Goal: Transaction & Acquisition: Purchase product/service

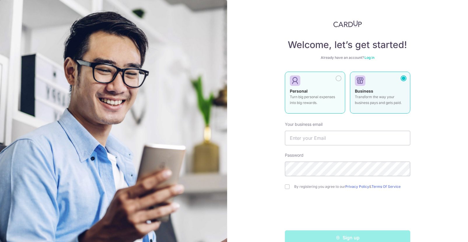
click at [313, 88] on label "Personal Turn big personal expenses into big rewards." at bounding box center [315, 93] width 60 height 42
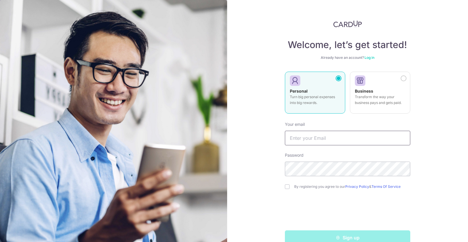
click at [306, 143] on input "text" at bounding box center [347, 138] width 125 height 15
type input "[EMAIL_ADDRESS][DOMAIN_NAME]"
click at [256, 161] on div "Welcome, let’s get started! Already have an account? Log in Personal Turn big p…" at bounding box center [347, 121] width 241 height 242
click at [288, 187] on input "checkbox" at bounding box center [287, 186] width 5 height 5
checkbox input "true"
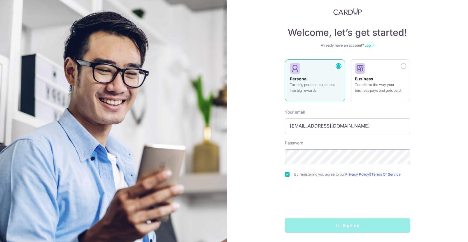
scroll to position [12, 0]
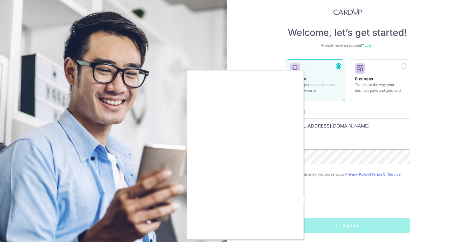
click at [428, 208] on div at bounding box center [234, 121] width 468 height 242
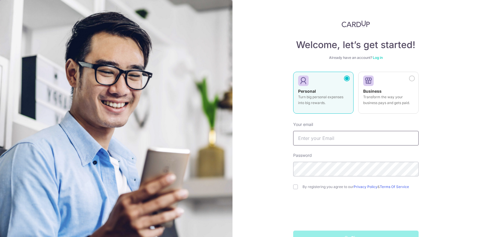
click at [323, 141] on input "text" at bounding box center [355, 138] width 125 height 15
type input "[EMAIL_ADDRESS][DOMAIN_NAME]"
click at [320, 136] on input "text" at bounding box center [355, 138] width 125 height 15
type input "[EMAIL_ADDRESS][DOMAIN_NAME]"
click at [293, 187] on input "checkbox" at bounding box center [295, 186] width 5 height 5
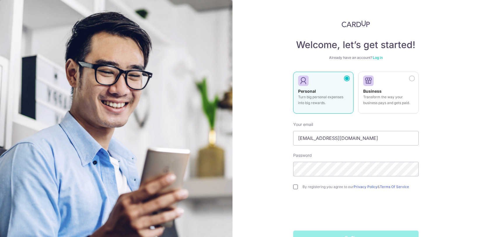
checkbox input "true"
click at [281, 168] on div "Welcome, let’s get started! Already have an account? Log in Personal Turn big p…" at bounding box center [355, 118] width 246 height 237
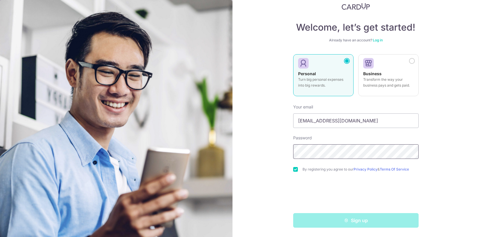
scroll to position [17, 0]
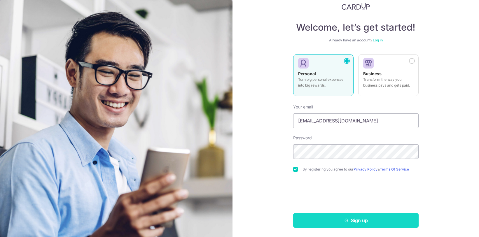
click at [369, 221] on button "Sign up" at bounding box center [355, 220] width 125 height 15
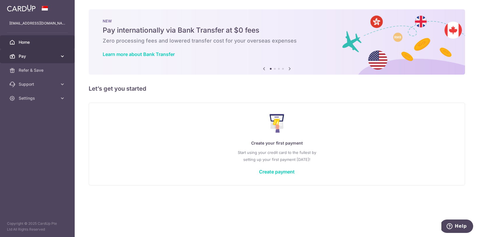
click at [33, 57] on span "Pay" at bounding box center [38, 56] width 38 height 6
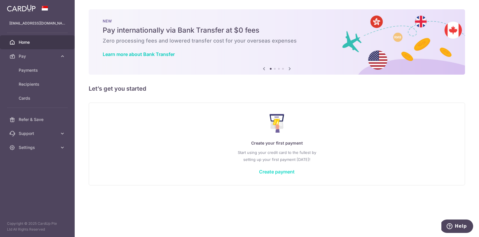
click at [264, 172] on link "Create payment" at bounding box center [277, 172] width 36 height 6
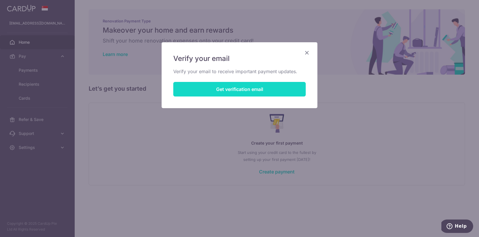
click at [208, 88] on button "Get verification email" at bounding box center [239, 89] width 132 height 15
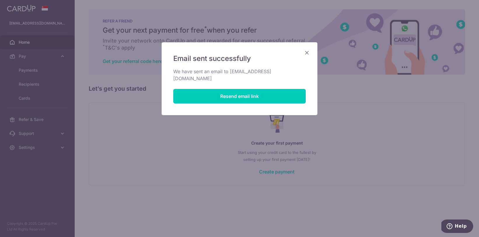
click at [307, 52] on icon "Close" at bounding box center [306, 52] width 7 height 7
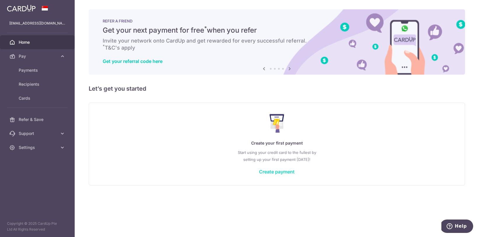
click at [282, 171] on link "Create payment" at bounding box center [277, 172] width 36 height 6
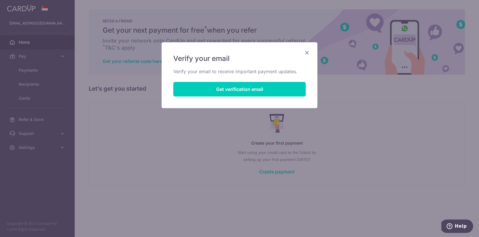
click at [305, 51] on icon "Close" at bounding box center [306, 52] width 7 height 7
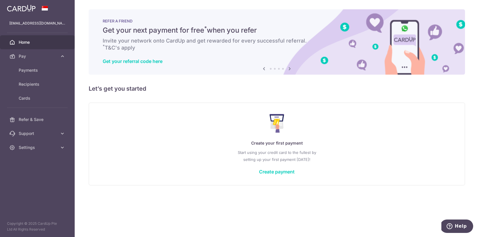
click at [27, 41] on span "Home" at bounding box center [38, 42] width 38 height 6
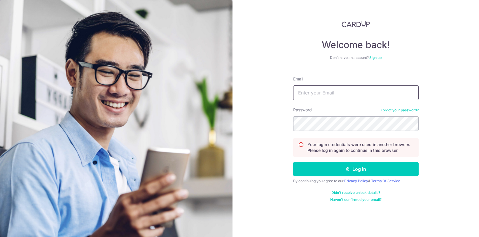
type input "[EMAIL_ADDRESS][DOMAIN_NAME]"
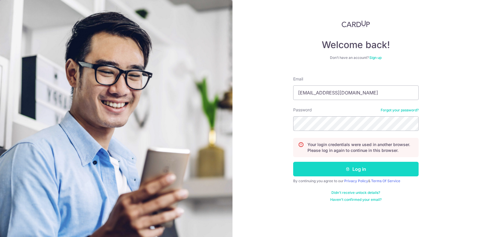
click at [338, 167] on button "Log in" at bounding box center [355, 169] width 125 height 15
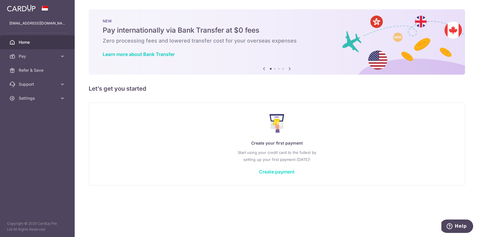
click at [271, 172] on link "Create payment" at bounding box center [277, 172] width 36 height 6
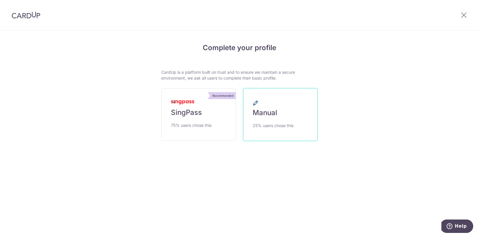
click at [283, 118] on link "Manual 25% users chose this" at bounding box center [280, 114] width 75 height 53
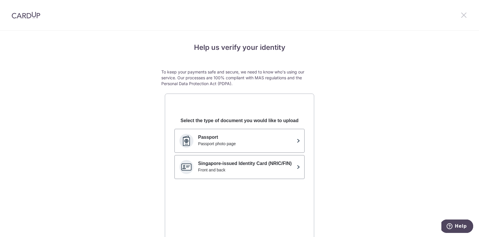
click at [462, 15] on icon at bounding box center [463, 14] width 7 height 7
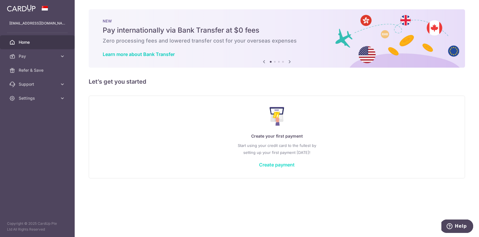
click at [282, 164] on link "Create payment" at bounding box center [277, 165] width 36 height 6
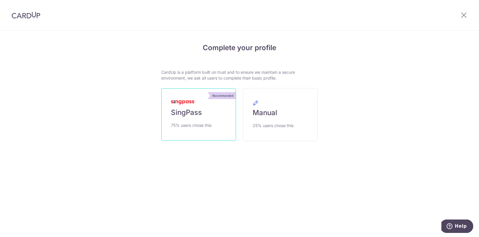
click at [186, 108] on span "SingPass" at bounding box center [186, 112] width 31 height 9
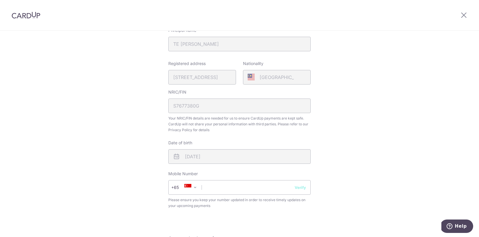
scroll to position [119, 0]
type input "8"
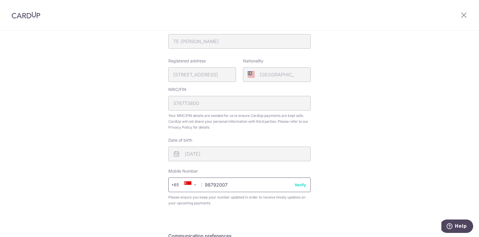
type input "98792007"
click at [301, 182] on button "Verify" at bounding box center [299, 185] width 11 height 6
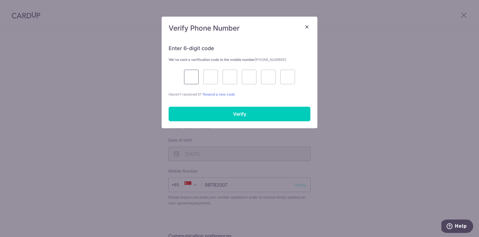
click at [187, 77] on input "text" at bounding box center [191, 77] width 15 height 15
type input "8"
type input "7"
type input "5"
type input "2"
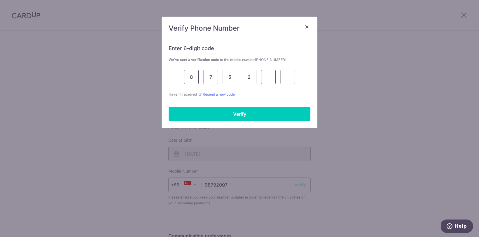
type input "7"
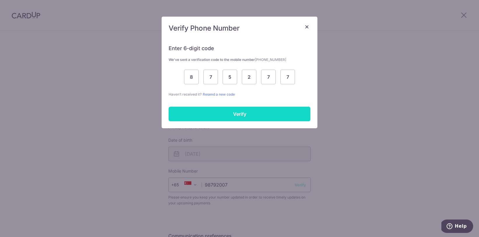
click at [223, 112] on input "Verify" at bounding box center [239, 114] width 142 height 15
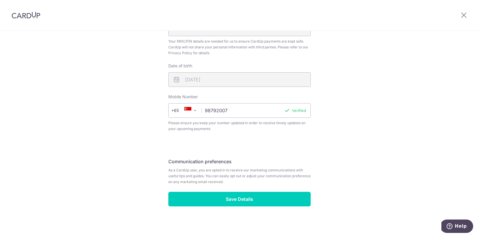
scroll to position [190, 0]
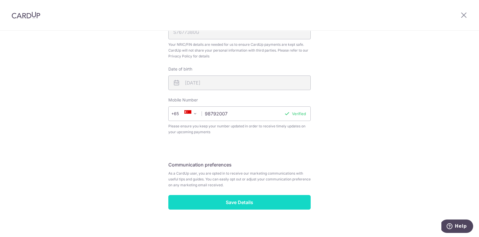
click at [272, 197] on input "Save Details" at bounding box center [239, 202] width 142 height 15
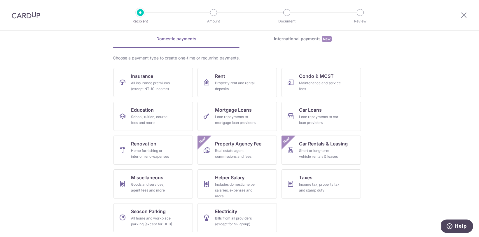
scroll to position [24, 0]
click at [154, 84] on div "All insurance premiums (except NTUC Income)" at bounding box center [152, 86] width 42 height 12
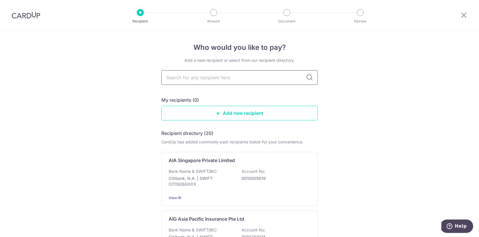
click at [250, 78] on input "text" at bounding box center [239, 77] width 156 height 15
type input "hsbc"
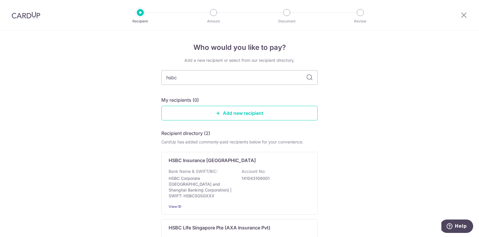
click at [308, 77] on icon at bounding box center [309, 77] width 7 height 7
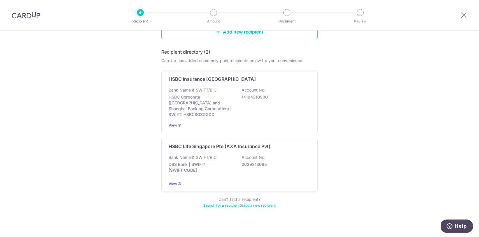
scroll to position [81, 0]
click at [203, 162] on p "DBS Bank | SWIFT: DBSSSGSGXXX" at bounding box center [200, 168] width 65 height 12
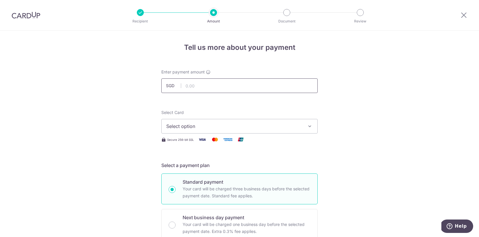
click at [213, 87] on input "text" at bounding box center [239, 85] width 156 height 15
type input "1,025.37"
click at [275, 129] on span "Select option" at bounding box center [234, 126] width 136 height 7
click at [203, 143] on span "Add credit card" at bounding box center [245, 143] width 136 height 6
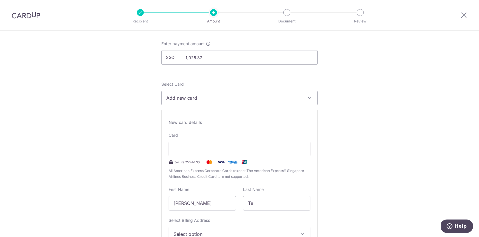
scroll to position [29, 0]
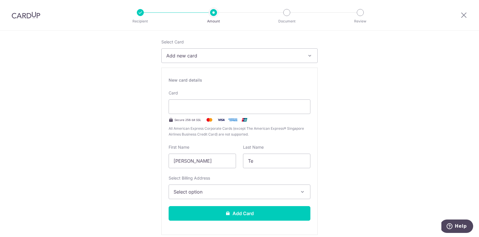
scroll to position [82, 0]
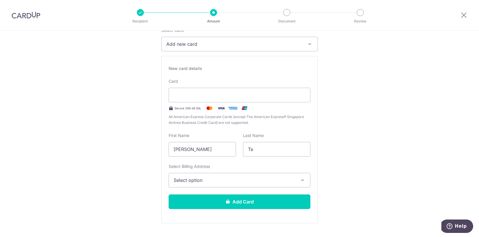
click at [236, 183] on span "Select option" at bounding box center [233, 180] width 121 height 7
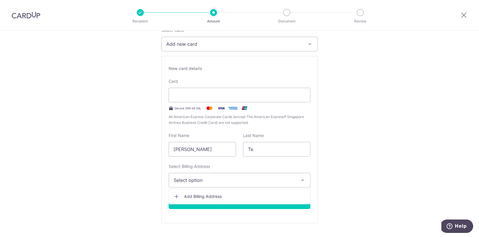
click at [219, 196] on span "Add Billing Address" at bounding box center [244, 197] width 121 height 6
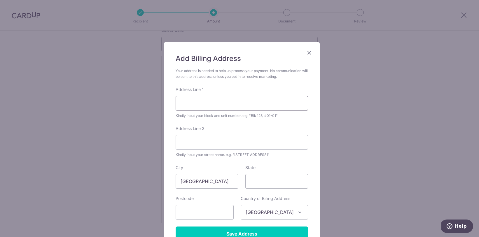
drag, startPoint x: 196, startPoint y: 107, endPoint x: 235, endPoint y: 110, distance: 38.4
type input "7 Pasir Ris Link"
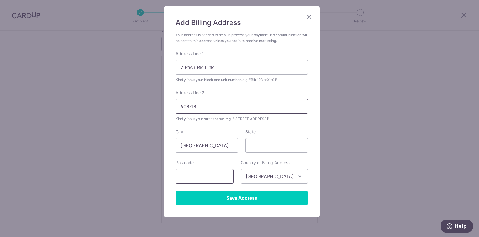
type input "#08-18"
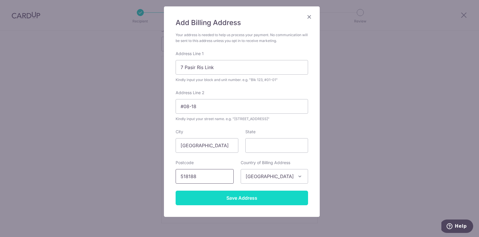
type input "518188"
click at [254, 197] on input "Save Address" at bounding box center [241, 198] width 132 height 15
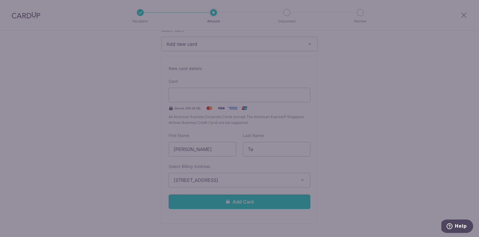
scroll to position [0, 0]
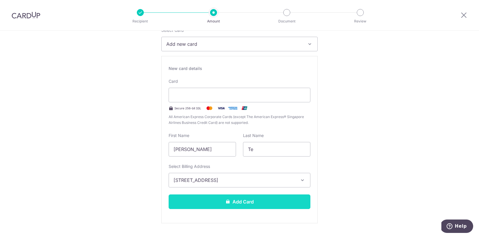
click at [233, 202] on button "Add Card" at bounding box center [239, 201] width 142 height 15
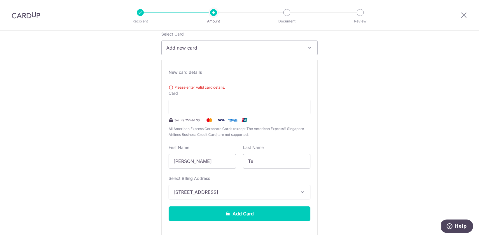
scroll to position [78, 0]
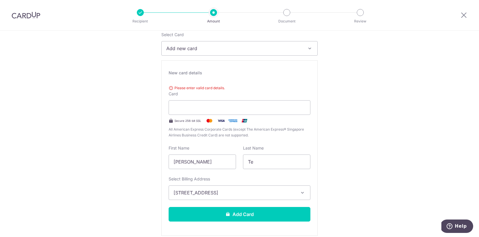
click at [207, 120] on img at bounding box center [209, 120] width 12 height 7
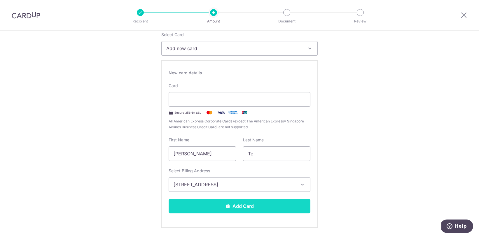
click at [211, 207] on button "Add Card" at bounding box center [239, 206] width 142 height 15
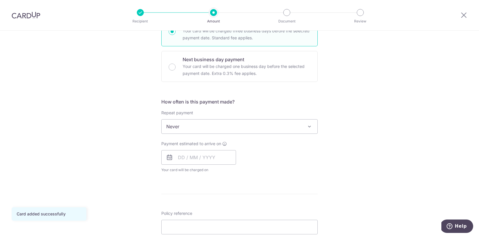
scroll to position [160, 0]
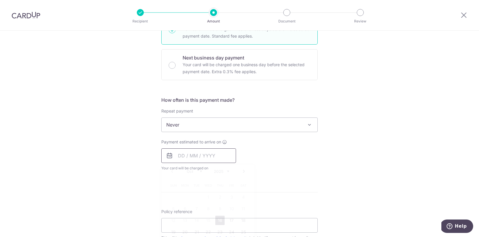
click at [184, 155] on input "text" at bounding box center [198, 155] width 75 height 15
click at [219, 220] on link "16" at bounding box center [219, 220] width 9 height 9
type input "[DATE]"
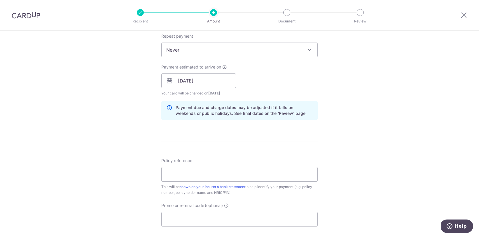
scroll to position [237, 0]
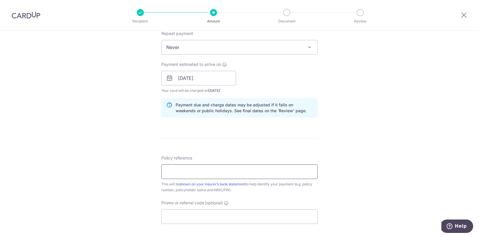
click at [206, 178] on input "Policy reference" at bounding box center [239, 171] width 156 height 15
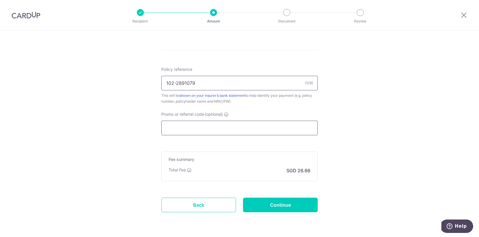
scroll to position [327, 0]
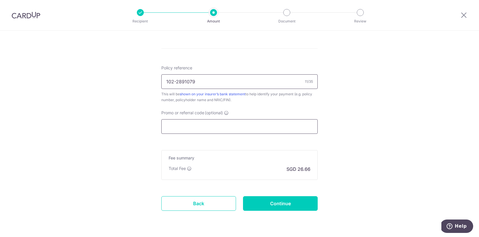
type input "102-2891079"
click at [210, 127] on input "Promo or referral code (optional)" at bounding box center [239, 126] width 156 height 15
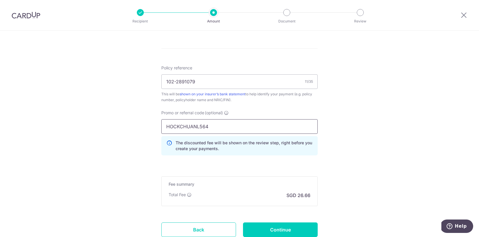
type input "HOCKCHUANL564"
click at [214, 184] on h5 "Fee summary" at bounding box center [239, 184] width 142 height 6
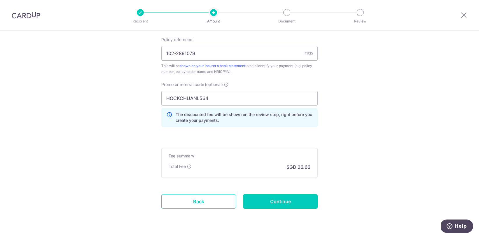
scroll to position [359, 0]
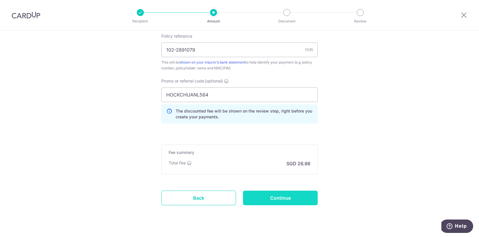
click at [278, 199] on input "Continue" at bounding box center [280, 198] width 75 height 15
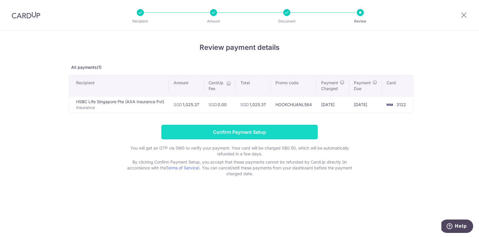
click at [253, 131] on input "Confirm Payment Setup" at bounding box center [239, 132] width 156 height 15
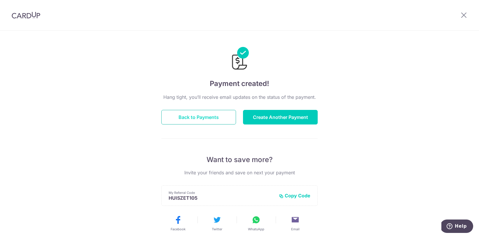
click at [203, 114] on button "Back to Payments" at bounding box center [198, 117] width 75 height 15
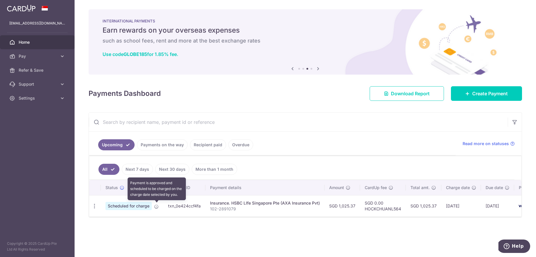
click at [157, 207] on icon at bounding box center [156, 206] width 5 height 5
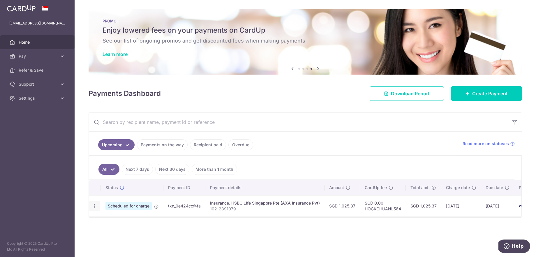
click at [94, 206] on icon "button" at bounding box center [95, 206] width 6 height 6
click at [248, 234] on div "Status Payment ID Payment details Amount CardUp fee Total amt. Charge date Due …" at bounding box center [305, 215] width 432 height 71
click at [404, 96] on span "Download Report" at bounding box center [410, 93] width 39 height 7
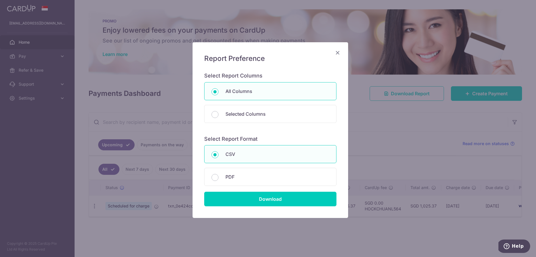
drag, startPoint x: 336, startPoint y: 52, endPoint x: 333, endPoint y: 60, distance: 8.1
click at [336, 52] on icon "Close" at bounding box center [337, 52] width 7 height 7
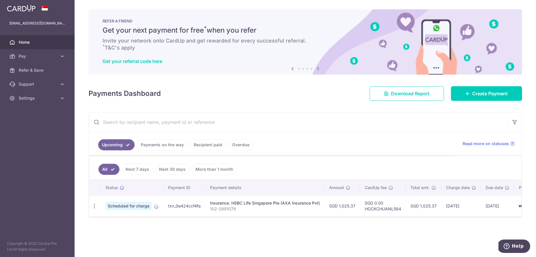
click at [157, 237] on div "× Pause Schedule Pause all future payments in this series Pause just this one p…" at bounding box center [306, 128] width 462 height 257
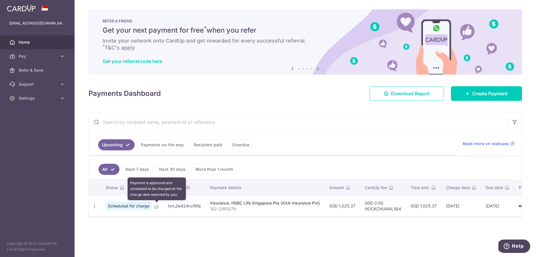
click at [156, 207] on icon at bounding box center [156, 206] width 5 height 5
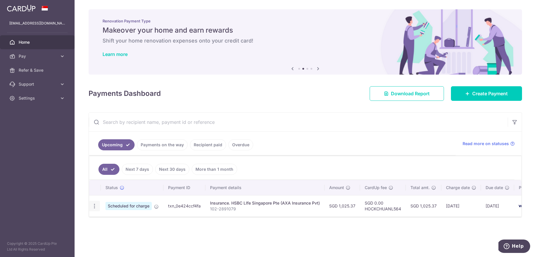
click at [94, 205] on icon "button" at bounding box center [95, 206] width 6 height 6
click at [122, 221] on span "Update payment" at bounding box center [126, 222] width 40 height 7
radio input "true"
type input "1,025.37"
type input "[DATE]"
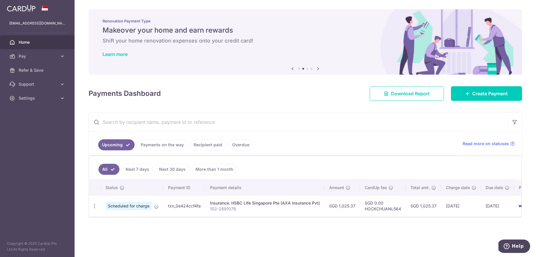
type input "102-2891079"
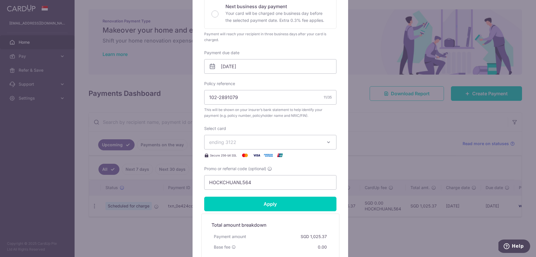
scroll to position [141, 0]
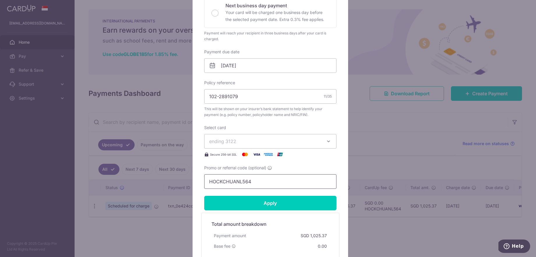
drag, startPoint x: 263, startPoint y: 178, endPoint x: 227, endPoint y: 184, distance: 36.2
click at [186, 176] on div "Edit payment By clicking apply, you will make changes to all payments to HSBC L…" at bounding box center [268, 128] width 536 height 257
drag, startPoint x: 207, startPoint y: 181, endPoint x: 256, endPoint y: 180, distance: 49.8
click at [256, 180] on input "HOCKCHUANL564" at bounding box center [270, 181] width 132 height 15
paste input "OCBC155"
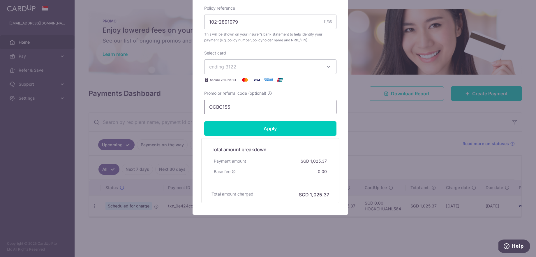
scroll to position [215, 0]
type input "OCBC155"
click at [273, 130] on input "Apply" at bounding box center [270, 128] width 132 height 15
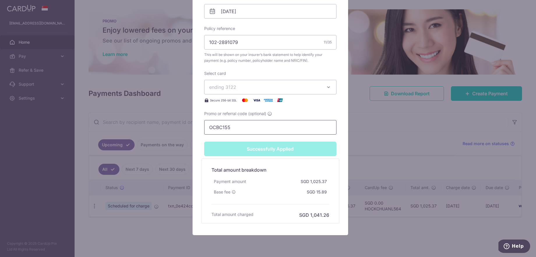
drag, startPoint x: 233, startPoint y: 128, endPoint x: 181, endPoint y: 125, distance: 51.4
click at [181, 125] on div "Edit payment By clicking apply, you will make changes to all payments to HSBC L…" at bounding box center [268, 128] width 536 height 257
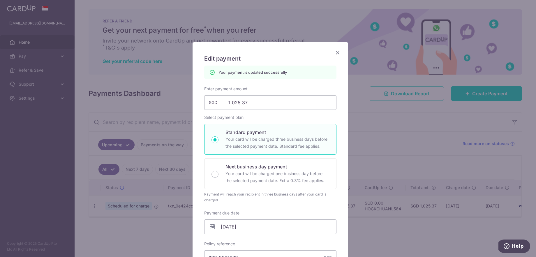
scroll to position [0, 0]
type input "Apply"
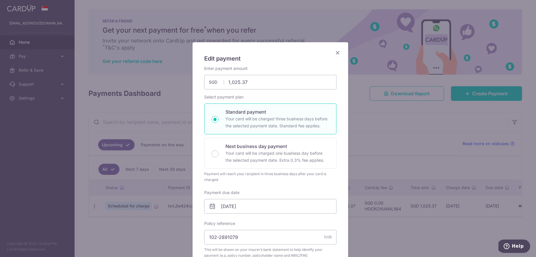
click at [335, 51] on icon "Close" at bounding box center [337, 52] width 7 height 7
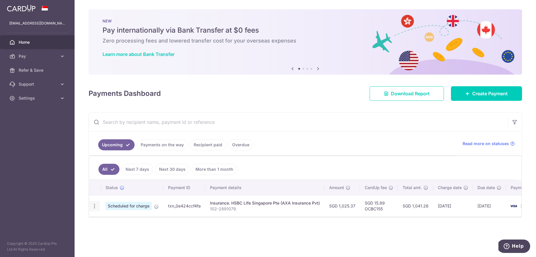
click at [94, 206] on icon "button" at bounding box center [95, 206] width 6 height 6
click at [120, 223] on span "Update payment" at bounding box center [126, 222] width 40 height 7
radio input "true"
type input "1,025.37"
type input "[DATE]"
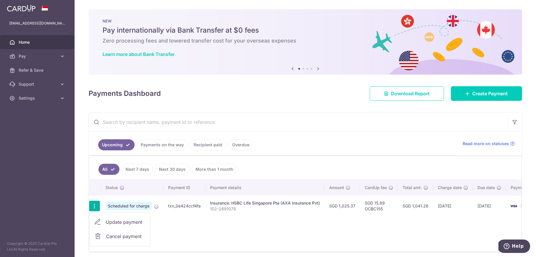
type input "102-2891079"
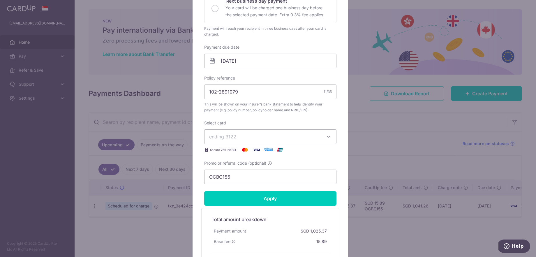
scroll to position [146, 0]
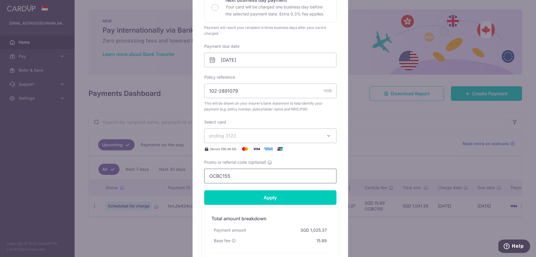
drag, startPoint x: 233, startPoint y: 178, endPoint x: 286, endPoint y: 183, distance: 53.8
click at [183, 174] on div "Edit payment By clicking apply, you will make changes to all payments to HSBC L…" at bounding box center [268, 128] width 536 height 257
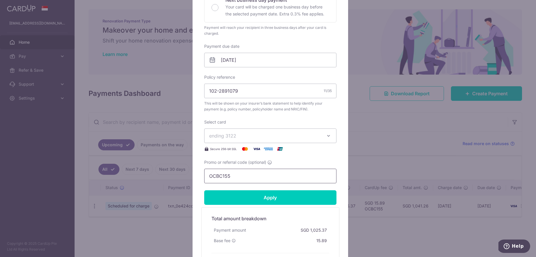
drag, startPoint x: 256, startPoint y: 177, endPoint x: 194, endPoint y: 175, distance: 62.7
click at [194, 175] on div "Edit payment By clicking apply, you will make changes to all payments to HSBC L…" at bounding box center [271, 90] width 156 height 388
paste input "HOCKCHUANL564"
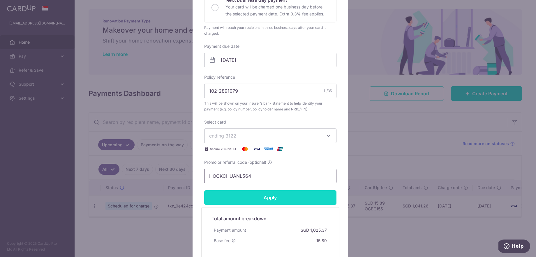
type input "HOCKCHUANL564"
click at [266, 198] on input "Apply" at bounding box center [270, 197] width 132 height 15
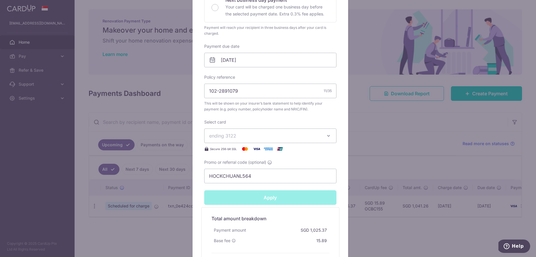
type input "Successfully Applied"
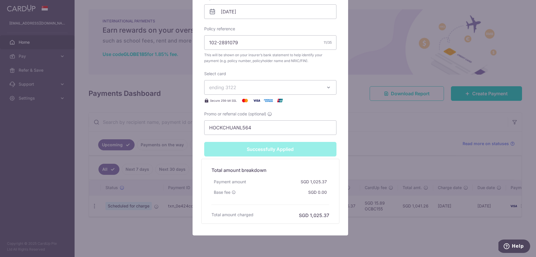
scroll to position [235, 0]
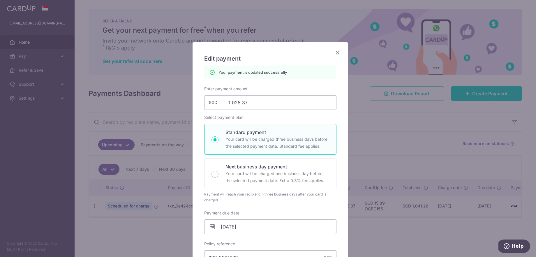
scroll to position [0, 0]
click at [334, 51] on icon "Close" at bounding box center [337, 52] width 7 height 7
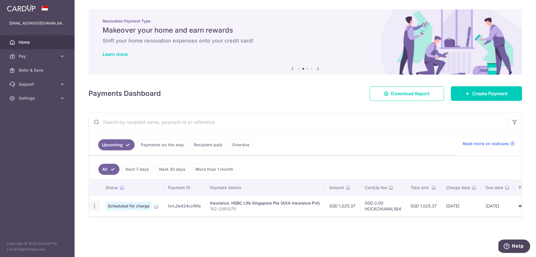
click at [96, 206] on icon "button" at bounding box center [95, 206] width 6 height 6
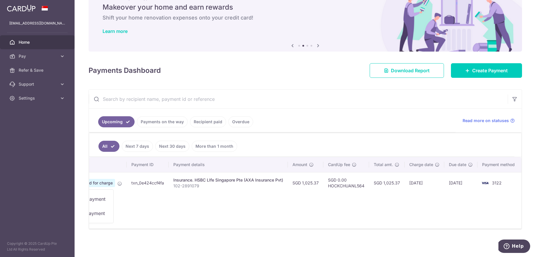
scroll to position [0, 36]
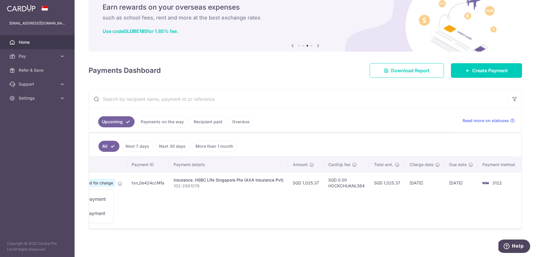
click at [276, 146] on ul "All Next 7 days Next 30 days More than 1 month" at bounding box center [301, 145] width 425 height 24
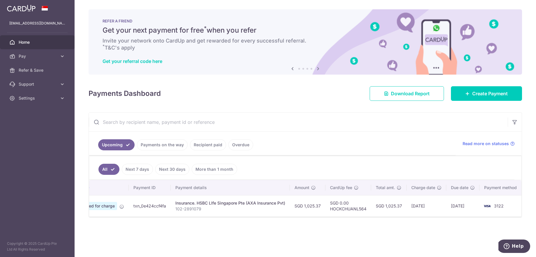
click at [194, 241] on div "× Pause Schedule Pause all future payments in this series Pause just this one p…" at bounding box center [306, 128] width 462 height 257
click at [48, 136] on aside "serenete@hotmail.com Home Pay Payments Recipients Cards Refer & Save Support FA…" at bounding box center [37, 128] width 75 height 257
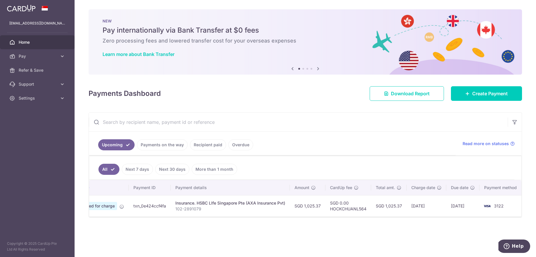
scroll to position [0, 0]
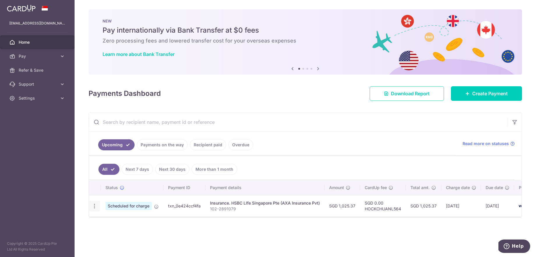
click at [94, 205] on icon "button" at bounding box center [95, 206] width 6 height 6
click at [202, 237] on div "Status Payment ID Payment details Amount CardUp fee Total amt. Charge date Due …" at bounding box center [305, 215] width 432 height 71
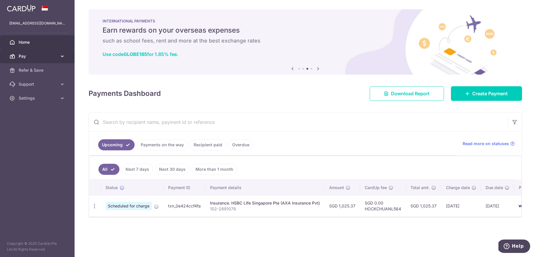
click at [28, 55] on span "Pay" at bounding box center [38, 56] width 38 height 6
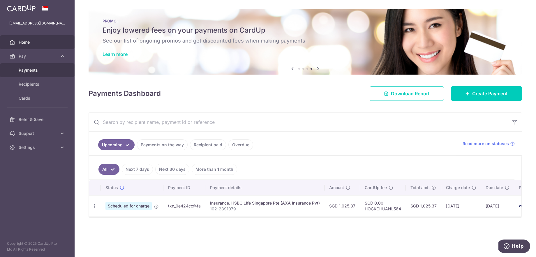
click at [28, 69] on span "Payments" at bounding box center [38, 70] width 38 height 6
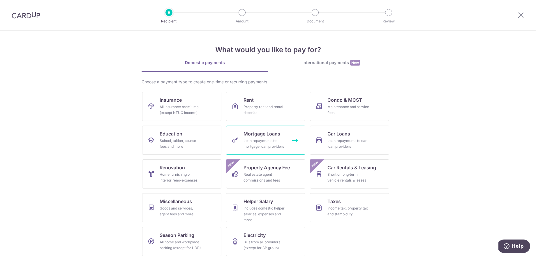
click at [269, 139] on div "Loan repayments to mortgage loan providers" at bounding box center [265, 144] width 42 height 12
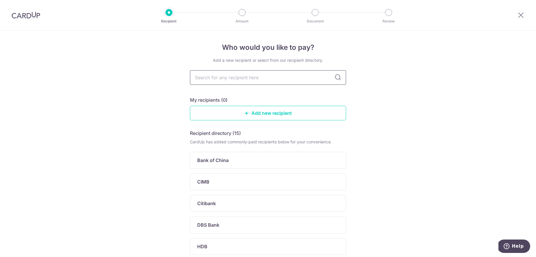
click at [285, 81] on input "text" at bounding box center [268, 77] width 156 height 15
type input "OCBC"
click at [236, 161] on div "OCBC Bank" at bounding box center [264, 160] width 135 height 7
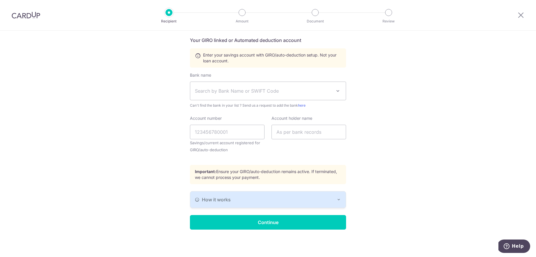
scroll to position [119, 0]
click at [337, 199] on icon "button" at bounding box center [339, 199] width 5 height 5
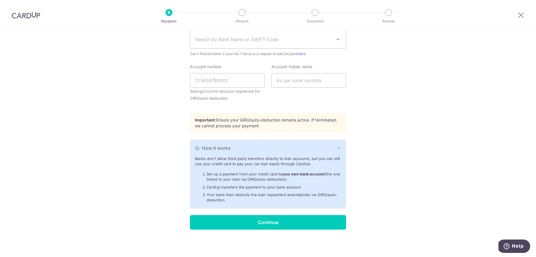
scroll to position [170, 0]
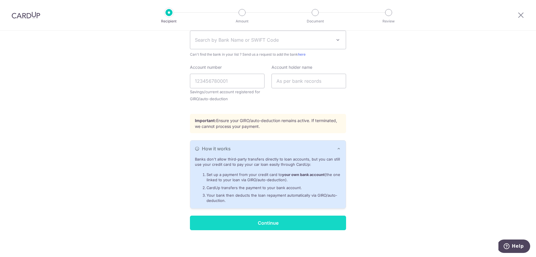
click at [290, 225] on input "Continue" at bounding box center [268, 223] width 156 height 15
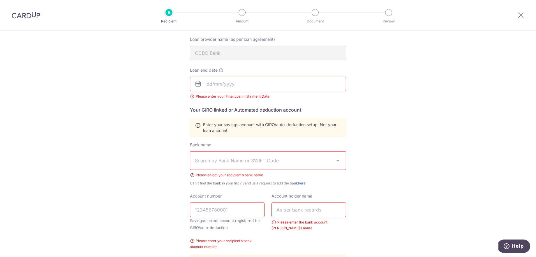
scroll to position [44, 0]
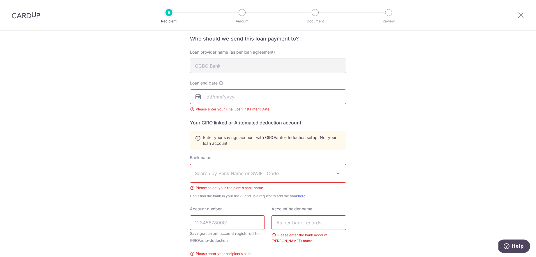
click at [216, 98] on input "text" at bounding box center [268, 96] width 156 height 15
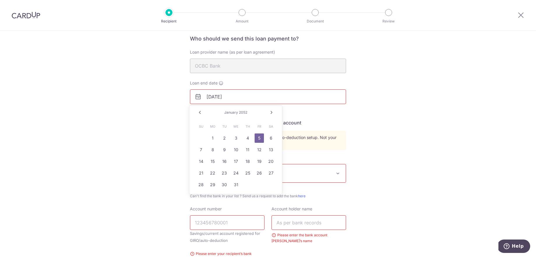
type input "[DATE]"
click at [258, 137] on link "5" at bounding box center [259, 137] width 9 height 9
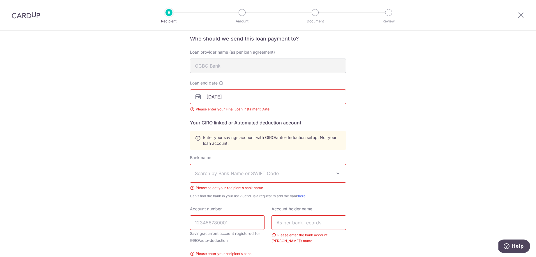
click at [394, 146] on div "Who would you like to pay? Your recipient does not need a CardUp account to rec…" at bounding box center [268, 172] width 536 height 373
click at [258, 172] on span "Search by Bank Name or SWIFT Code" at bounding box center [263, 173] width 137 height 7
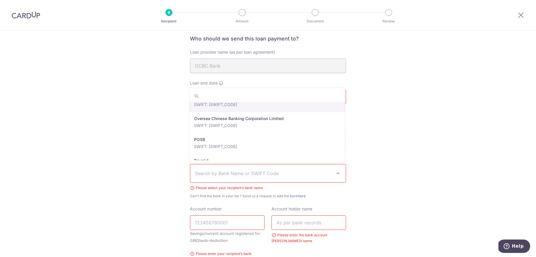
scroll to position [1019, 0]
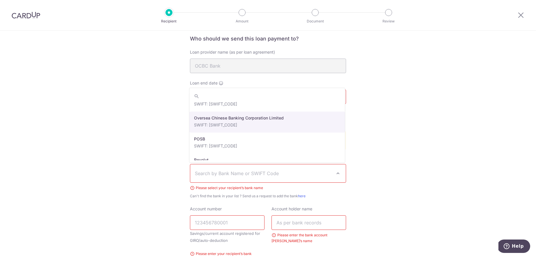
select select "12"
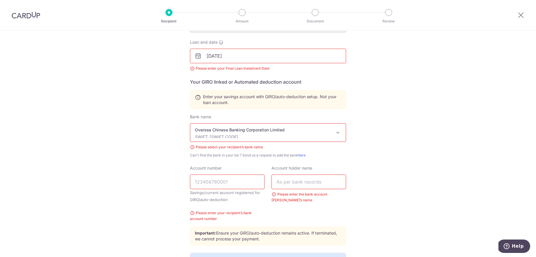
scroll to position [86, 0]
click at [240, 183] on input "Account number" at bounding box center [227, 181] width 75 height 15
type input "602438004001"
click at [319, 178] on input "text" at bounding box center [309, 181] width 75 height 15
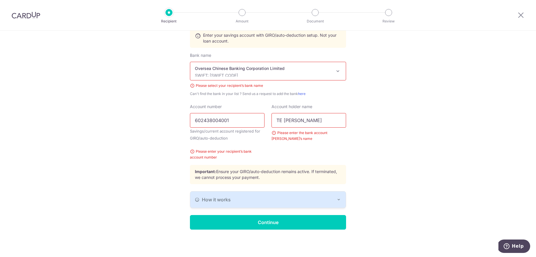
scroll to position [147, 0]
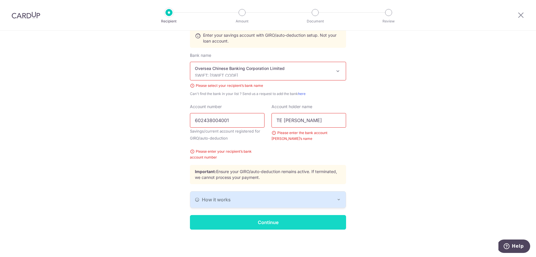
type input "TE HUI SZE"
click at [273, 223] on input "Continue" at bounding box center [268, 222] width 156 height 15
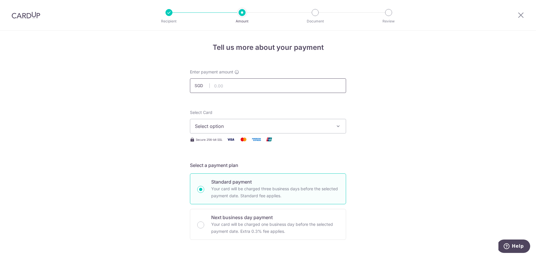
click at [229, 85] on input "text" at bounding box center [268, 85] width 156 height 15
type input "1,351.17"
click at [235, 125] on span "Select option" at bounding box center [263, 125] width 136 height 7
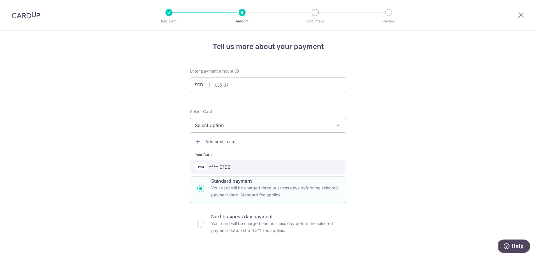
click at [233, 167] on span "**** 3122" at bounding box center [268, 166] width 146 height 7
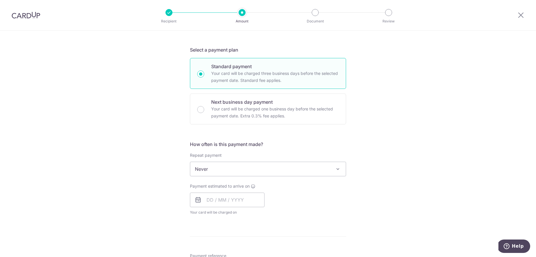
scroll to position [119, 0]
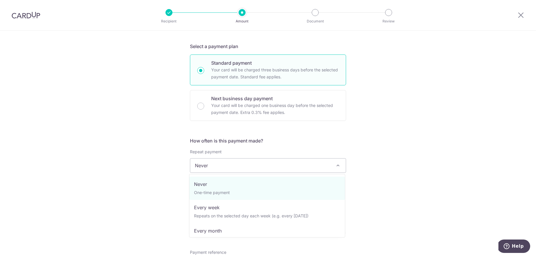
click at [312, 166] on span "Never" at bounding box center [268, 166] width 156 height 14
select select "3"
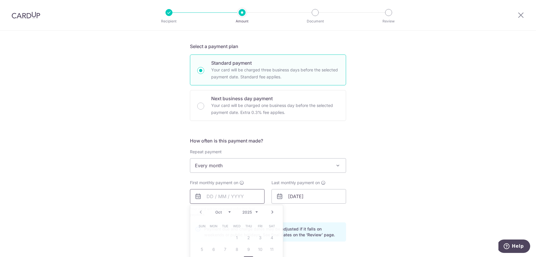
click at [221, 197] on input "text" at bounding box center [227, 196] width 75 height 15
click at [272, 211] on link "Next" at bounding box center [272, 212] width 7 height 7
click at [272, 238] on link "1" at bounding box center [271, 237] width 9 height 9
type input "01/11/2025"
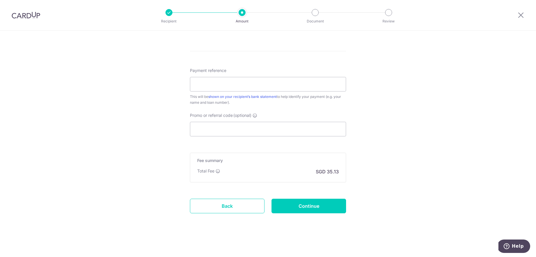
scroll to position [330, 0]
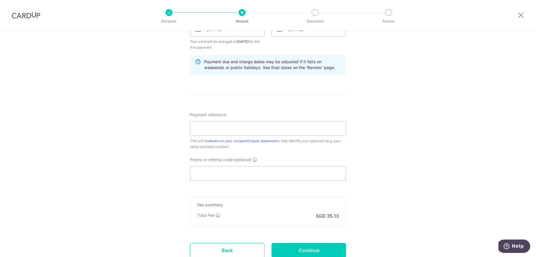
scroll to position [292, 0]
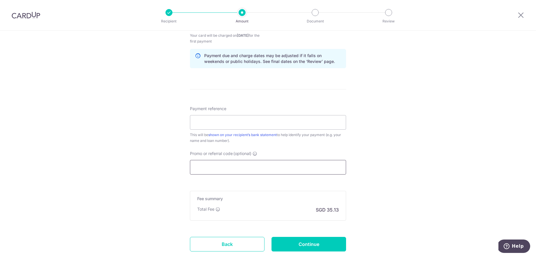
drag, startPoint x: 244, startPoint y: 172, endPoint x: 306, endPoint y: 175, distance: 62.2
click at [245, 172] on input "Promo or referral code (optional)" at bounding box center [268, 167] width 156 height 15
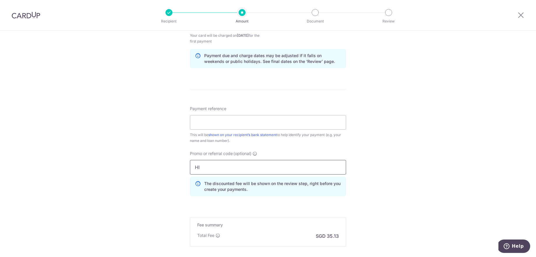
type input "H"
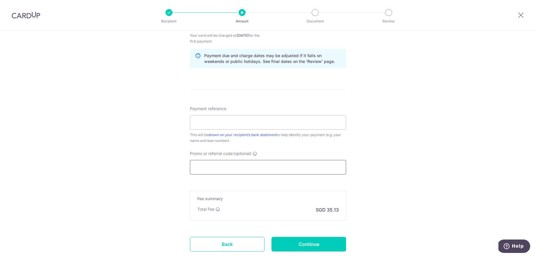
paste input "OCBC155"
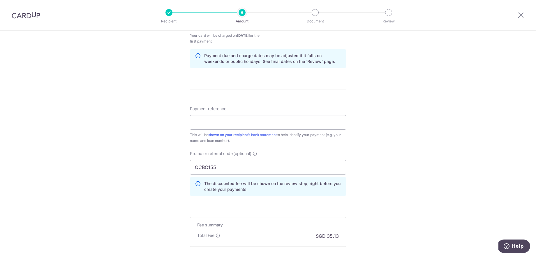
click at [384, 175] on div "Tell us more about your payment Enter payment amount SGD 1,351.17 1351.17 Recip…" at bounding box center [268, 29] width 536 height 583
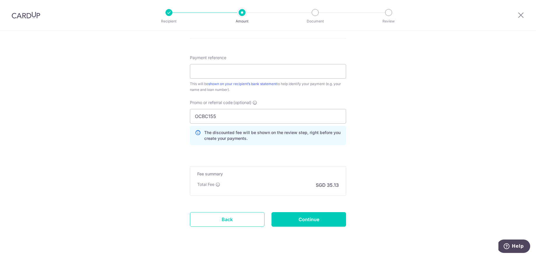
scroll to position [344, 0]
paste input "8"
drag, startPoint x: 222, startPoint y: 115, endPoint x: 172, endPoint y: 114, distance: 50.4
type input "OCBC18"
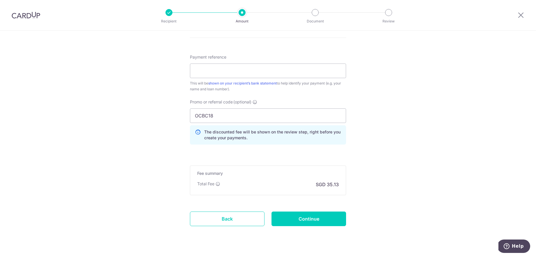
click at [249, 143] on div "The discounted fee will be shown on the review step, right before you create yo…" at bounding box center [268, 134] width 156 height 19
click at [218, 71] on input "Payment reference" at bounding box center [268, 71] width 156 height 15
type input "501244931200000"
click at [306, 221] on input "Continue" at bounding box center [309, 219] width 75 height 15
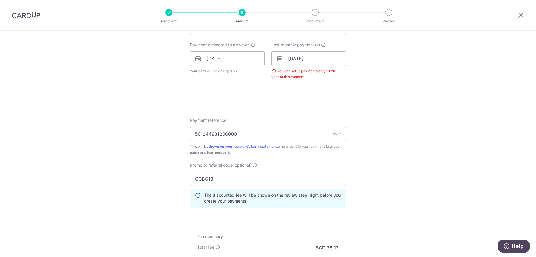
scroll to position [249, 0]
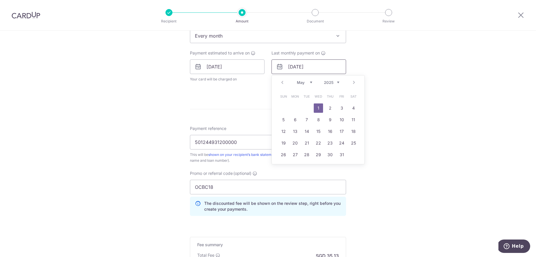
drag, startPoint x: 307, startPoint y: 66, endPoint x: 324, endPoint y: 69, distance: 18.1
click at [324, 69] on input "[DATE]" at bounding box center [309, 66] width 75 height 15
type input "01/05/2023"
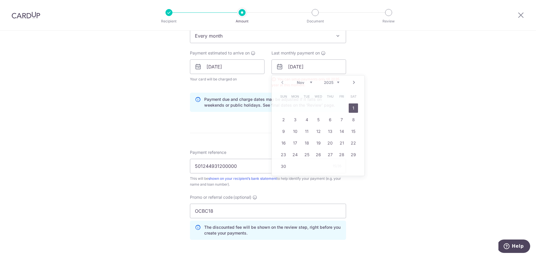
click at [391, 123] on div "Tell us more about your payment Enter payment amount SGD 1,351.17 1351.17 Selec…" at bounding box center [268, 73] width 536 height 583
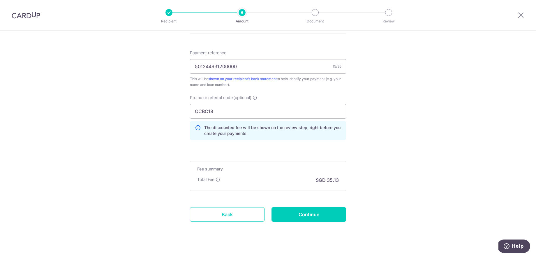
scroll to position [356, 0]
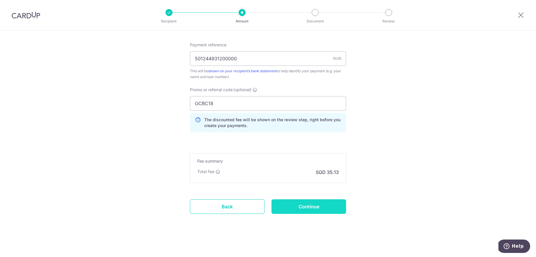
click at [315, 210] on input "Continue" at bounding box center [309, 206] width 75 height 15
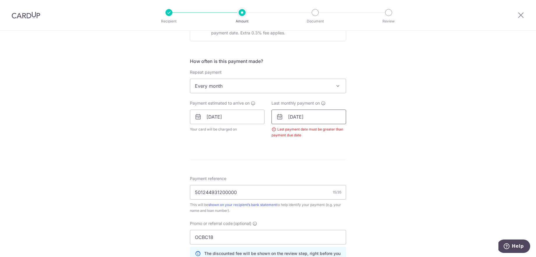
scroll to position [199, 0]
click at [295, 117] on input "01/11/2025" at bounding box center [309, 116] width 75 height 15
click at [397, 123] on div "Tell us more about your payment Enter payment amount SGD 1,351.17 1351.17 Selec…" at bounding box center [268, 111] width 536 height 559
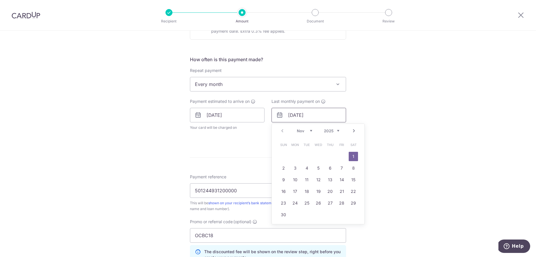
drag, startPoint x: 305, startPoint y: 116, endPoint x: 323, endPoint y: 116, distance: 18.1
click at [323, 116] on input "01/11/2025" at bounding box center [309, 115] width 75 height 15
type input "01/11/2035"
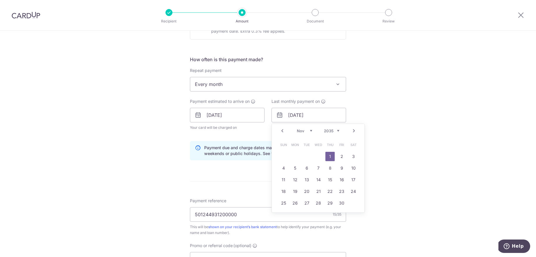
click at [329, 155] on link "1" at bounding box center [330, 156] width 9 height 9
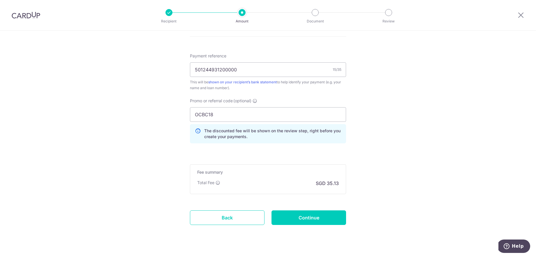
scroll to position [346, 0]
click at [313, 218] on input "Continue" at bounding box center [309, 216] width 75 height 15
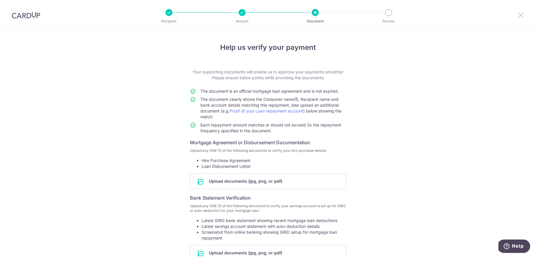
click at [520, 13] on icon at bounding box center [521, 14] width 7 height 7
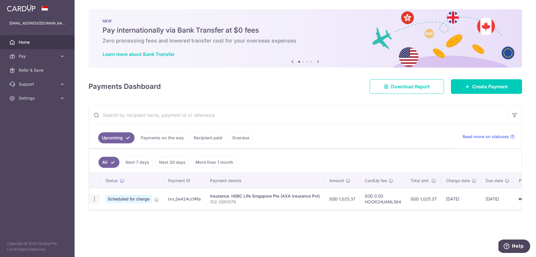
click at [94, 200] on icon "button" at bounding box center [95, 199] width 6 height 6
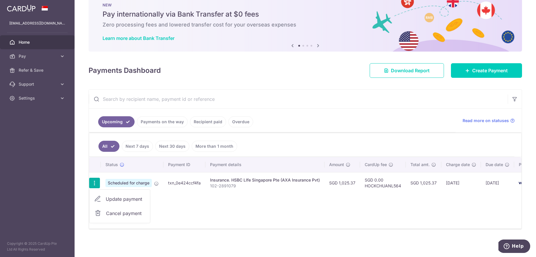
click at [136, 196] on span "Update payment" at bounding box center [126, 199] width 40 height 7
radio input "true"
type input "1,025.37"
type input "[DATE]"
type input "102-2891079"
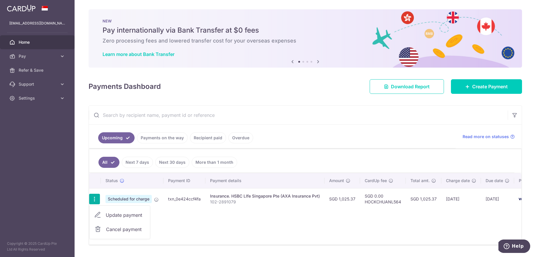
type input "HOCKCHUANL564"
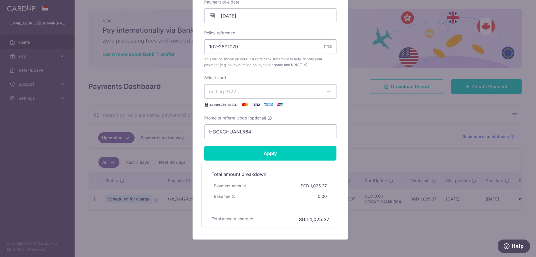
scroll to position [191, 0]
drag, startPoint x: 138, startPoint y: 237, endPoint x: 141, endPoint y: 235, distance: 3.2
click at [138, 237] on div "Edit payment By clicking apply, you will make changes to all payments to HSBC L…" at bounding box center [268, 128] width 536 height 257
